Goal: Task Accomplishment & Management: Complete application form

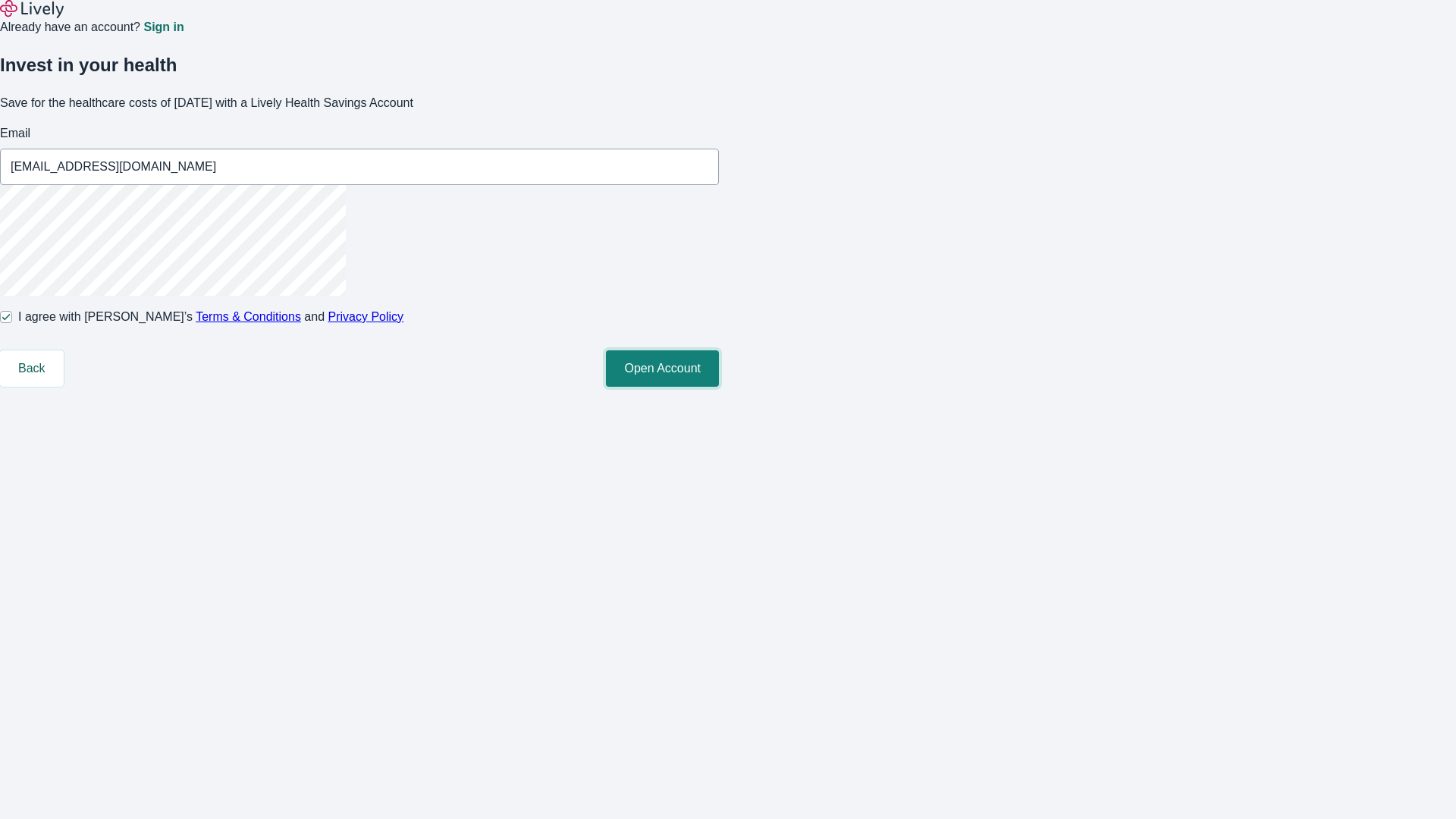
click at [719, 387] on button "Open Account" at bounding box center [663, 368] width 113 height 36
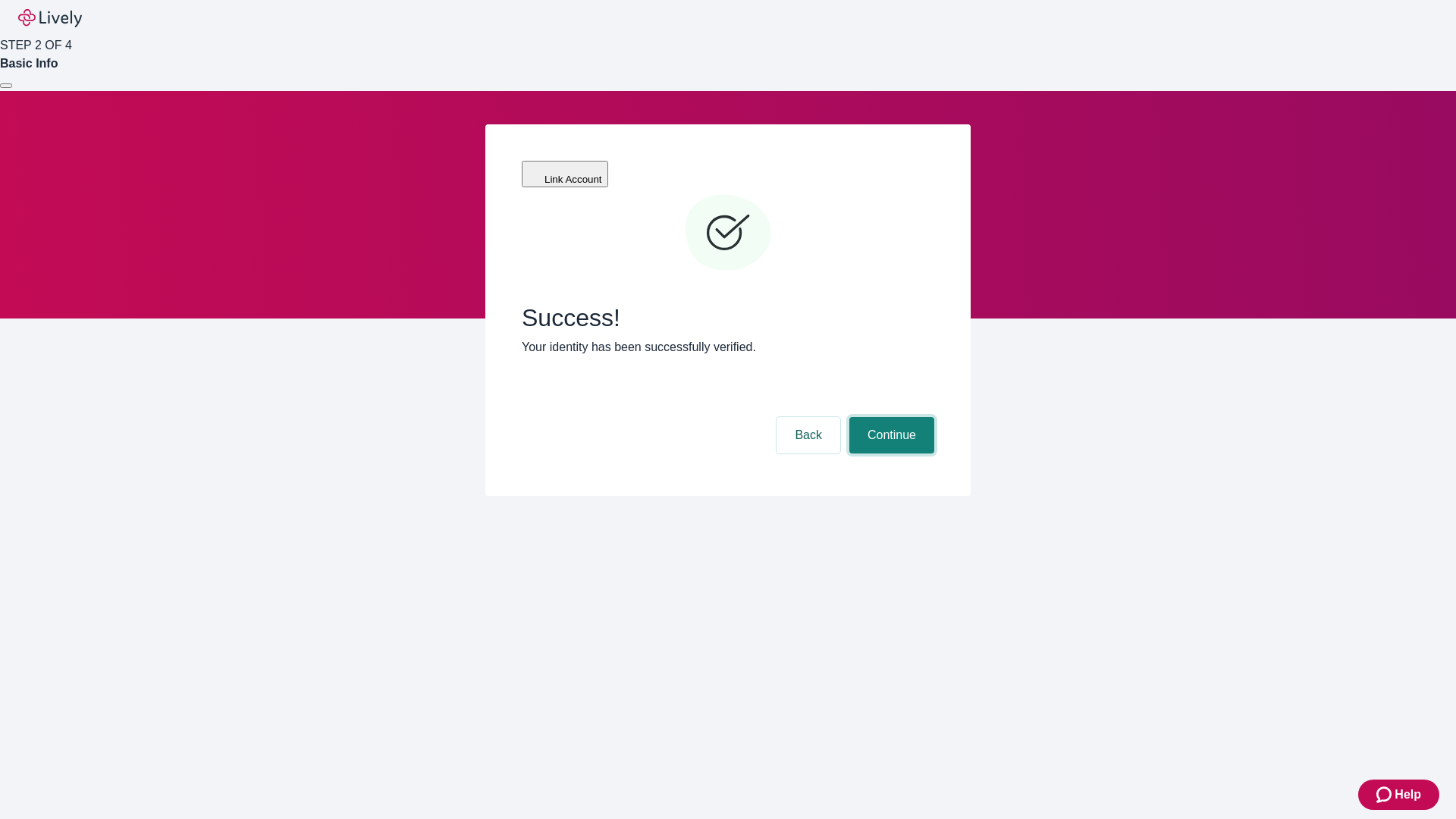
click at [890, 417] on button "Continue" at bounding box center [892, 435] width 85 height 36
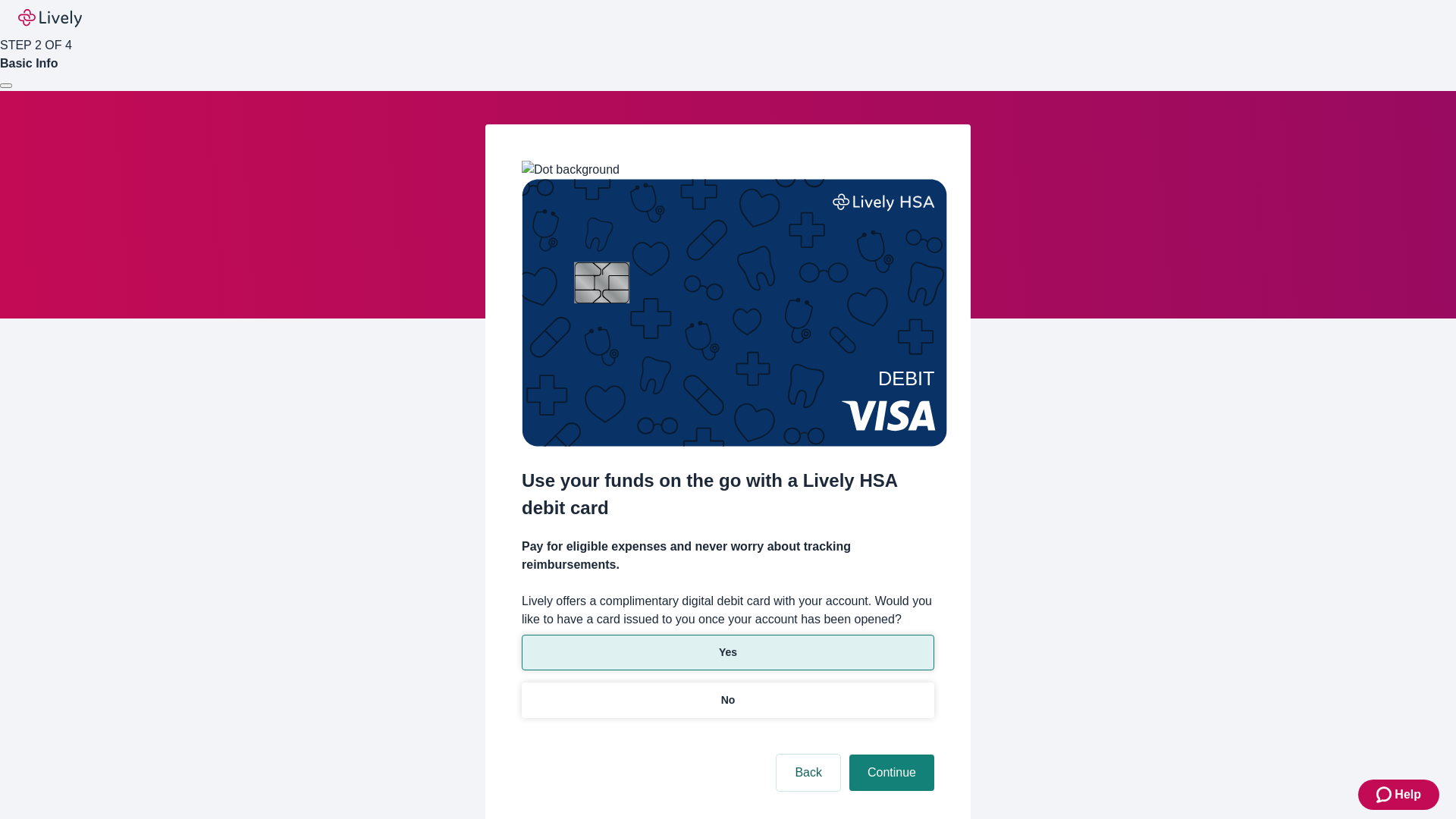
click at [727, 645] on p "Yes" at bounding box center [728, 653] width 19 height 16
click at [890, 755] on button "Continue" at bounding box center [892, 772] width 85 height 36
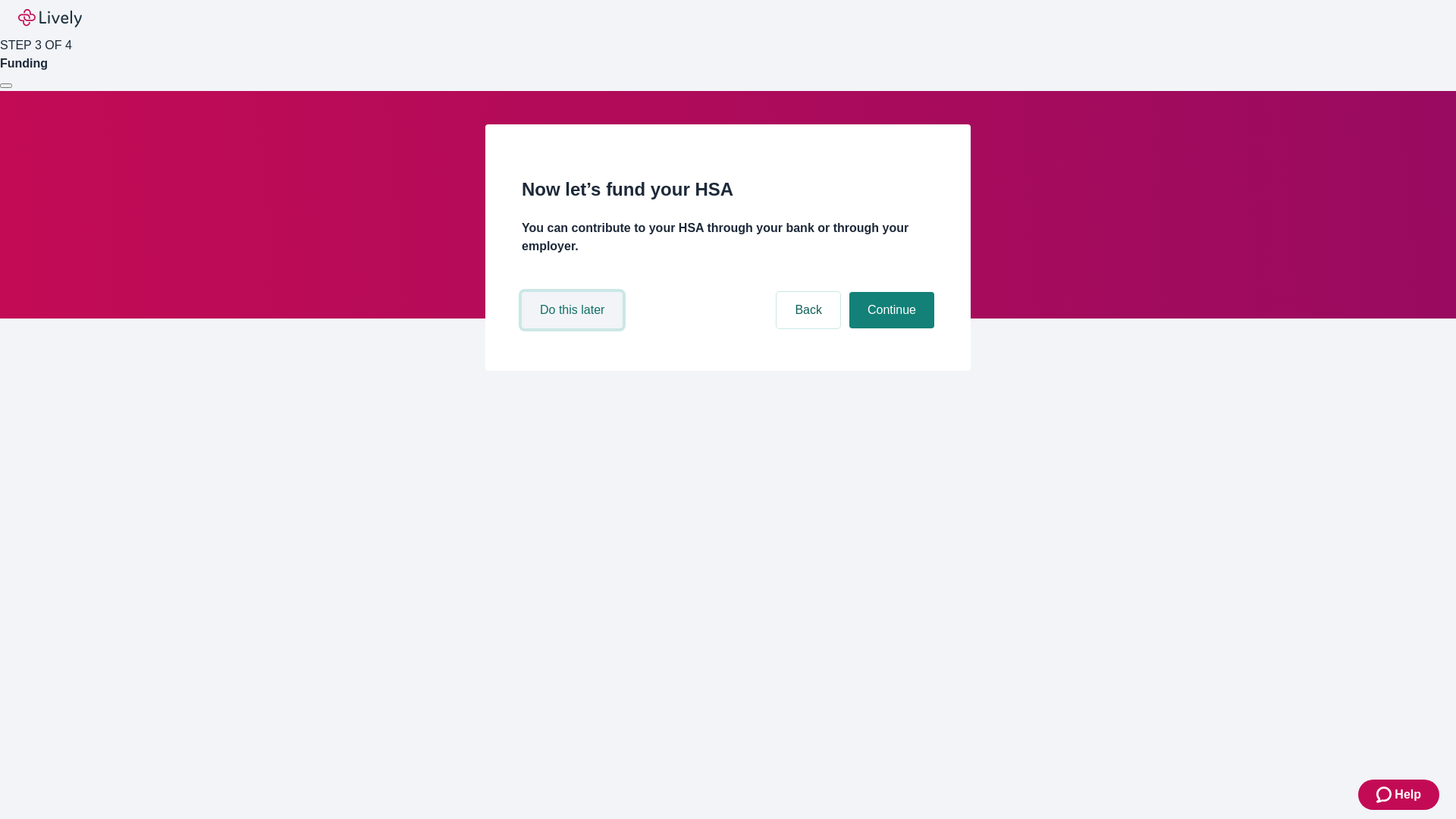
click at [574, 329] on button "Do this later" at bounding box center [573, 310] width 101 height 36
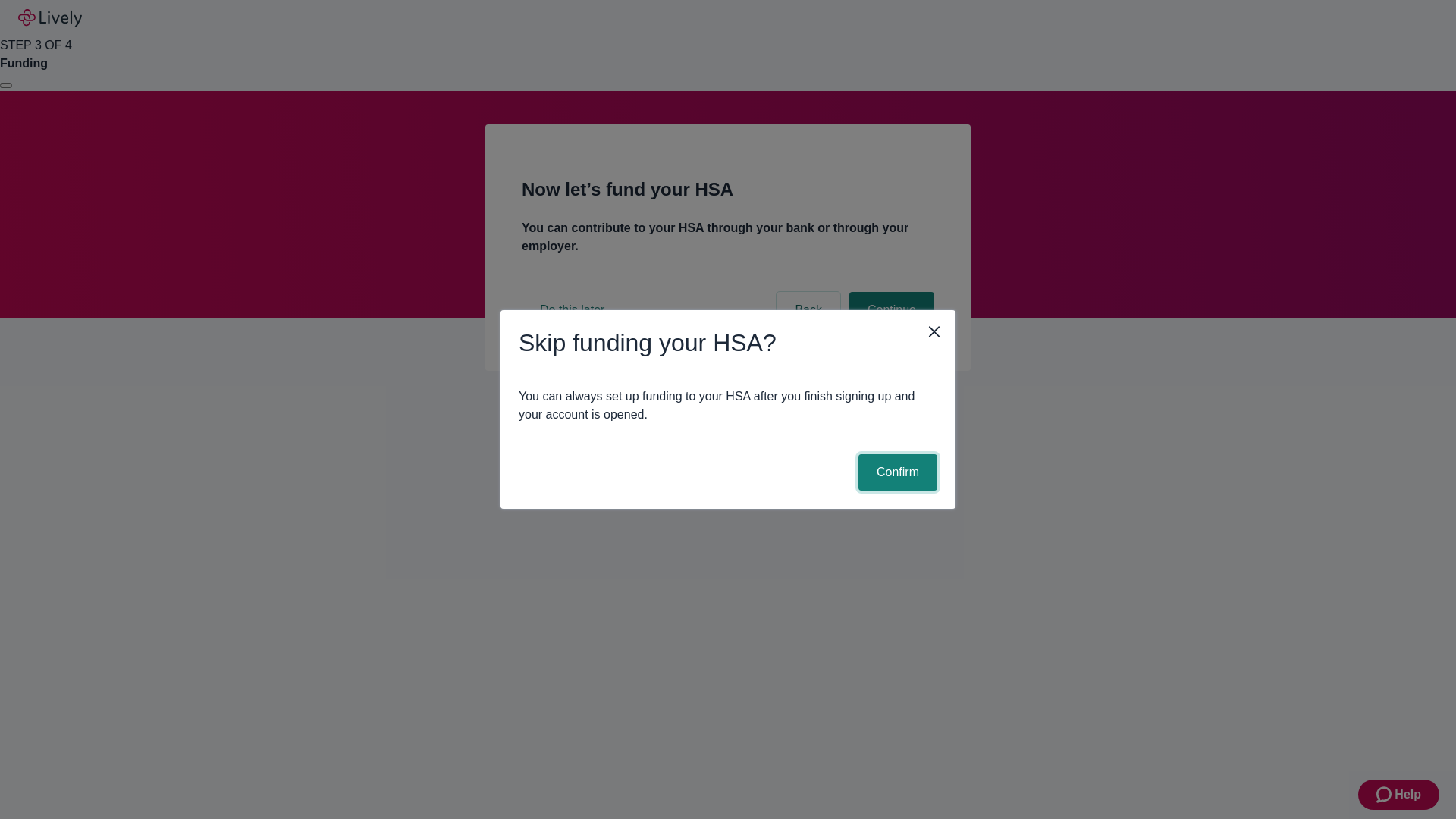
click at [896, 473] on button "Confirm" at bounding box center [898, 472] width 79 height 36
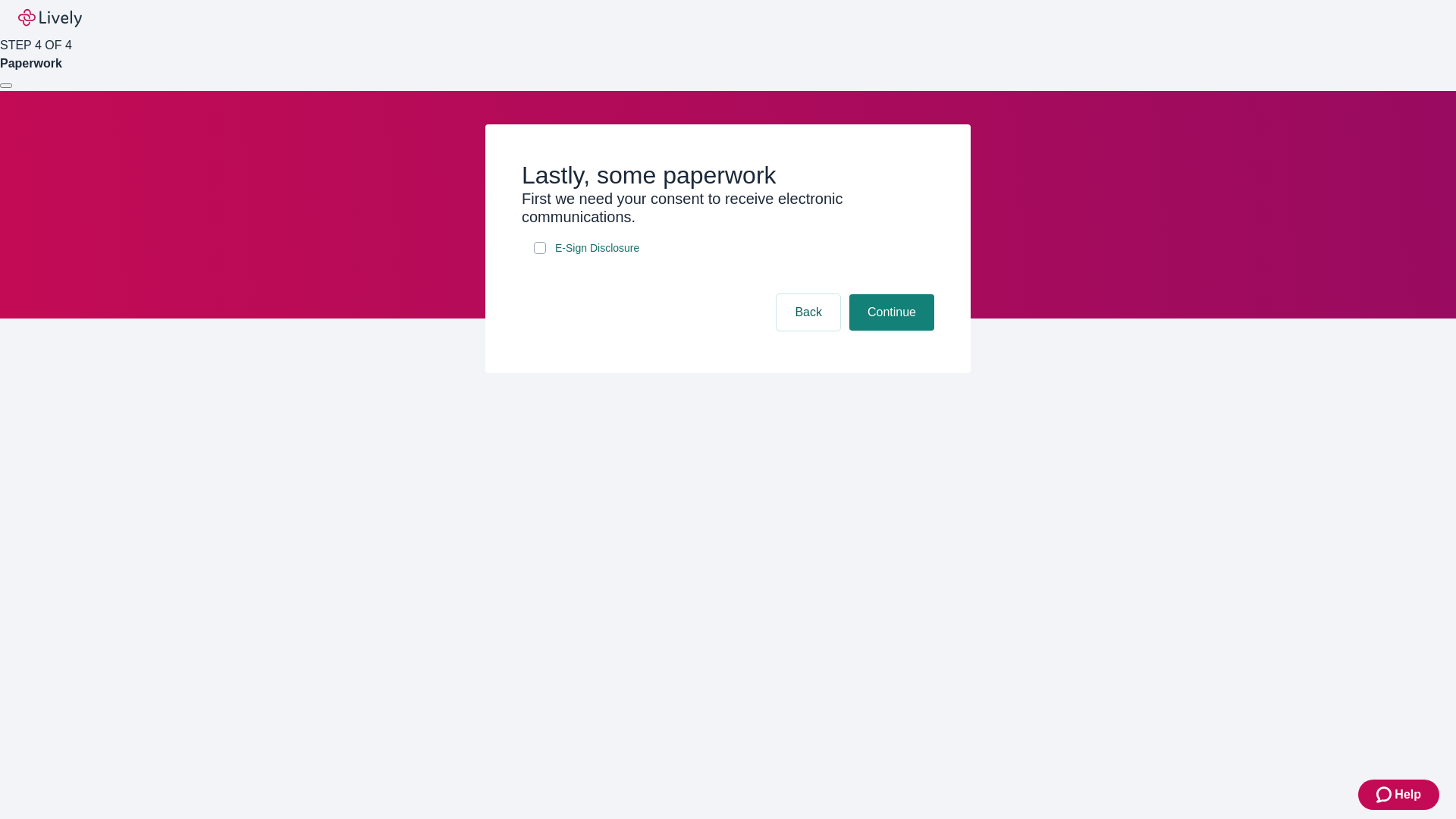
click at [540, 254] on input "E-Sign Disclosure" at bounding box center [540, 248] width 12 height 12
checkbox input "true"
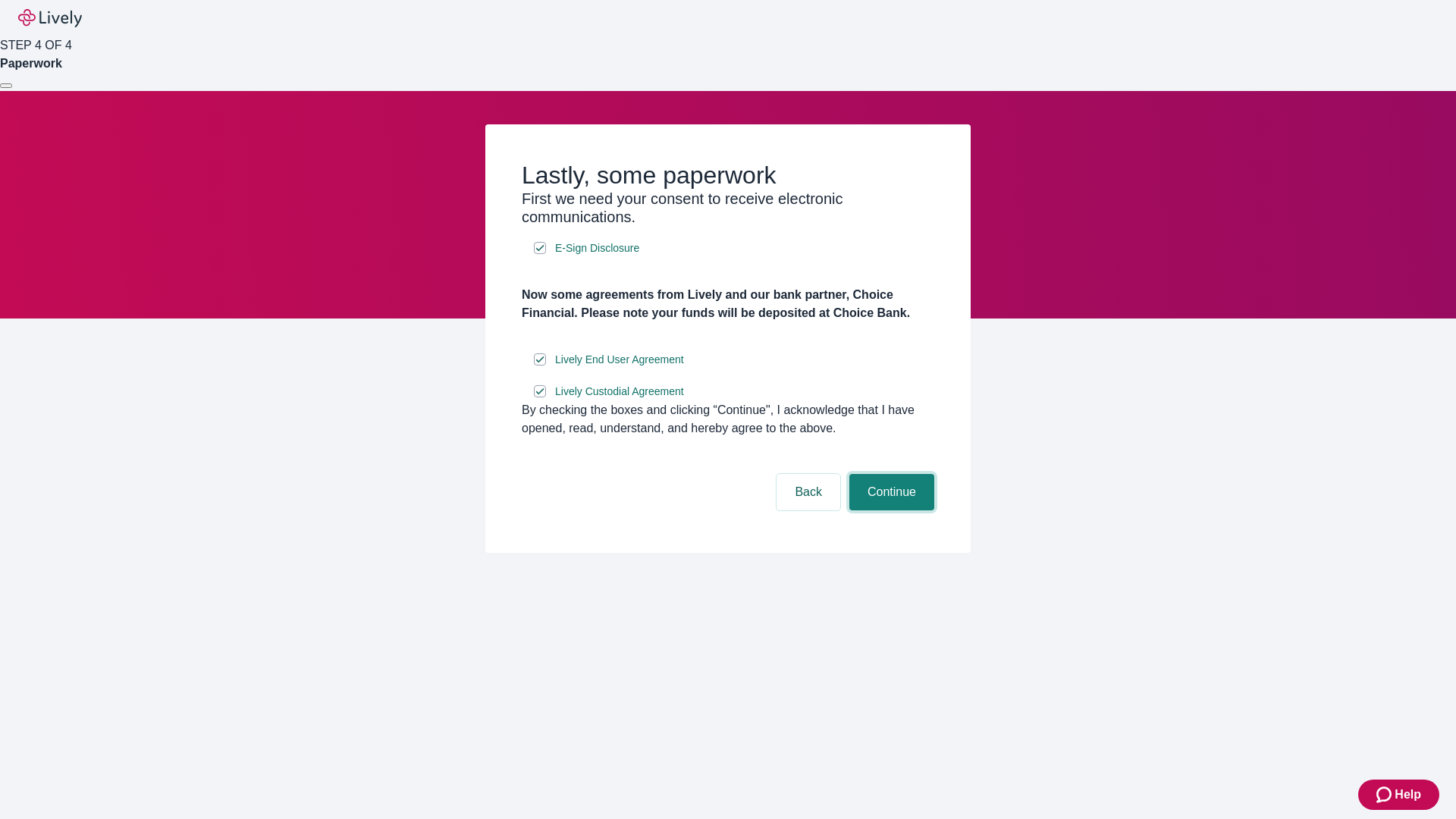
click at [890, 511] on button "Continue" at bounding box center [892, 492] width 85 height 36
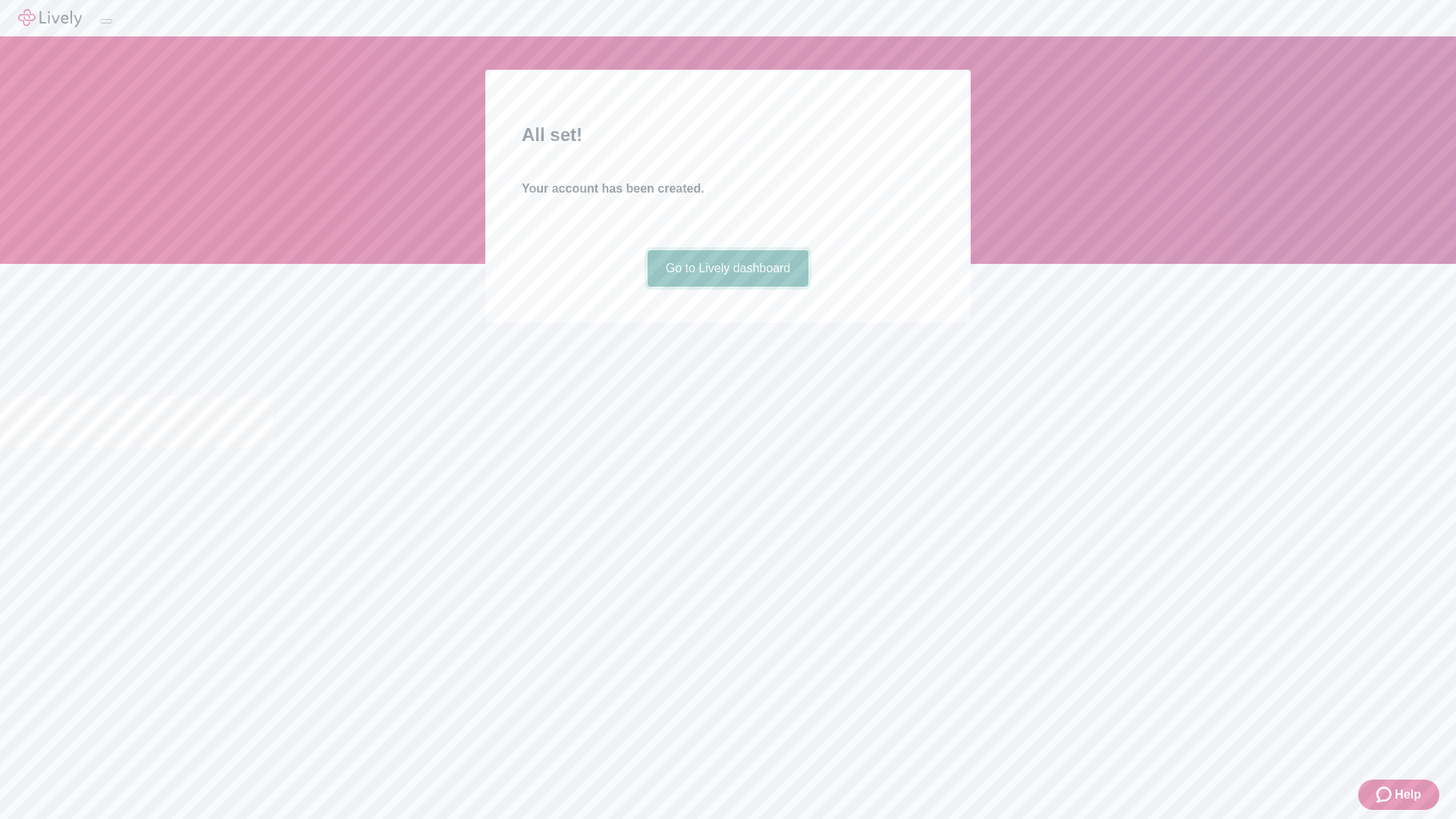
click at [727, 287] on link "Go to Lively dashboard" at bounding box center [728, 268] width 162 height 36
